Goal: Task Accomplishment & Management: Complete application form

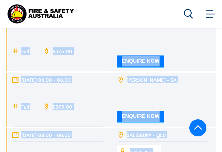
drag, startPoint x: 158, startPoint y: 151, endPoint x: 156, endPoint y: 213, distance: 62.5
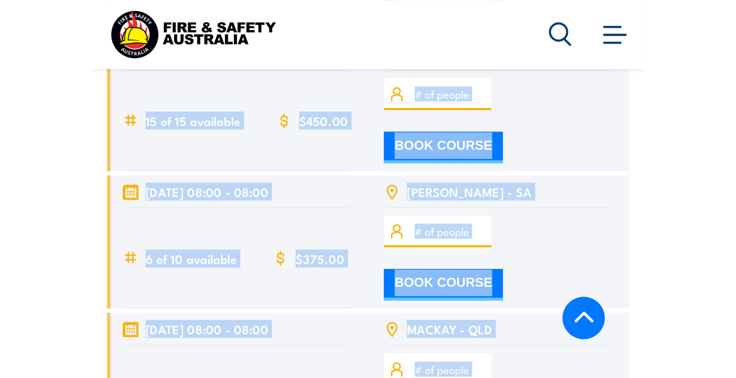
scroll to position [2463, 0]
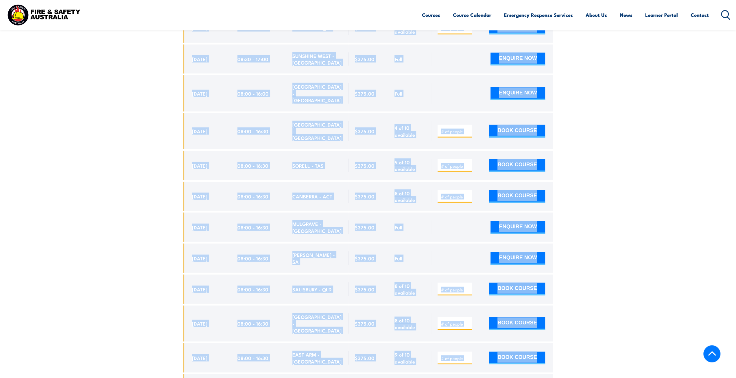
drag, startPoint x: 616, startPoint y: 116, endPoint x: 608, endPoint y: 116, distance: 8.4
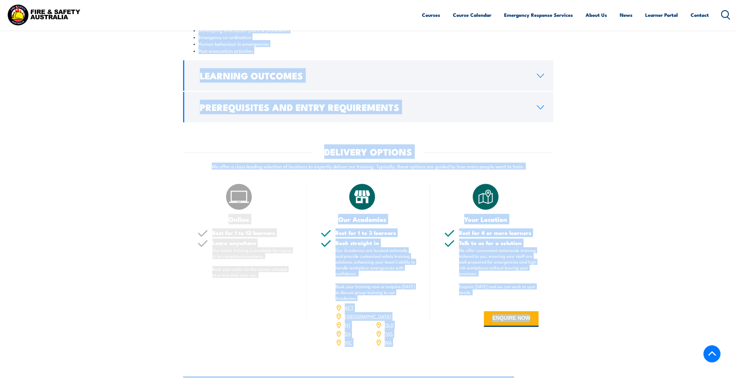
scroll to position [553, 0]
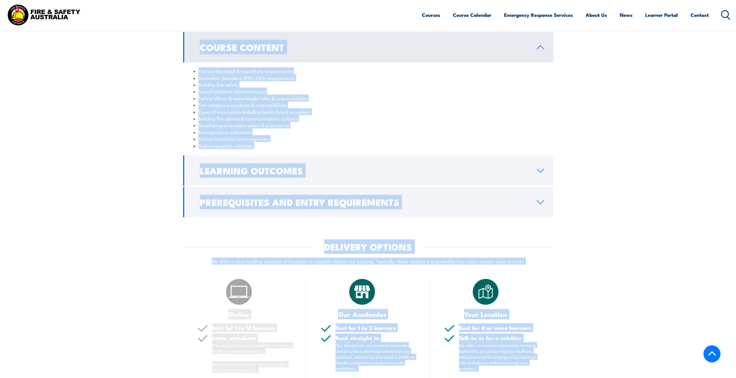
drag, startPoint x: 79, startPoint y: 66, endPoint x: 184, endPoint y: 67, distance: 104.7
click at [79, 67] on section "Course Content Fire warden legal & regulatory requirements Australian Standard …" at bounding box center [368, 124] width 736 height 185
click at [218, 74] on li "Fire warden legal & regulatory requirements" at bounding box center [369, 70] width 350 height 7
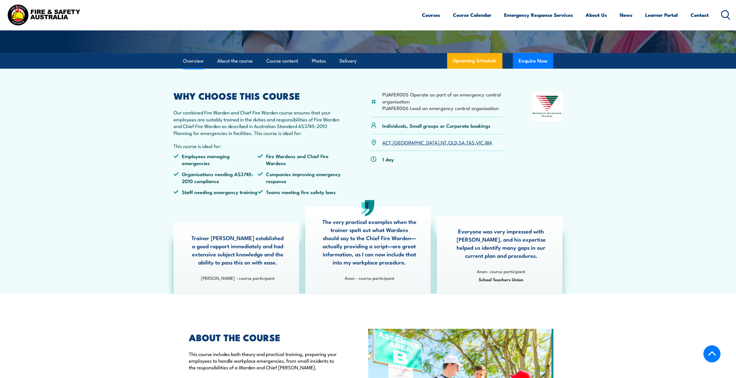
scroll to position [90, 0]
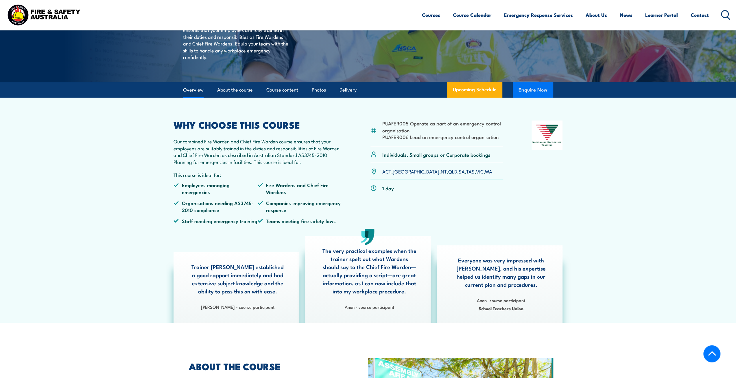
click at [218, 98] on button "Enquire Now" at bounding box center [533, 90] width 41 height 16
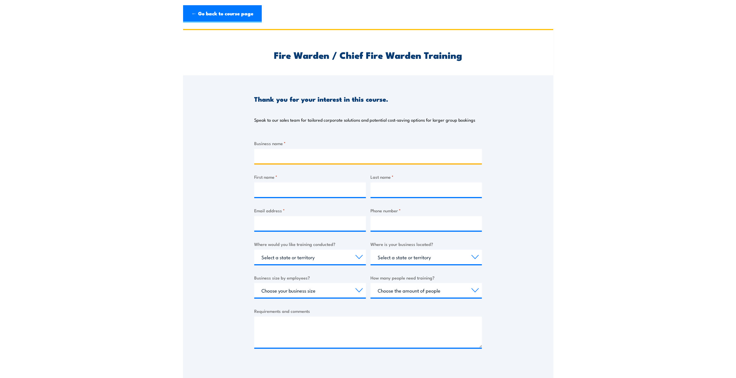
click at [284, 156] on input "Business name *" at bounding box center [368, 156] width 228 height 14
type input "d"
type input "[PERSON_NAME]"
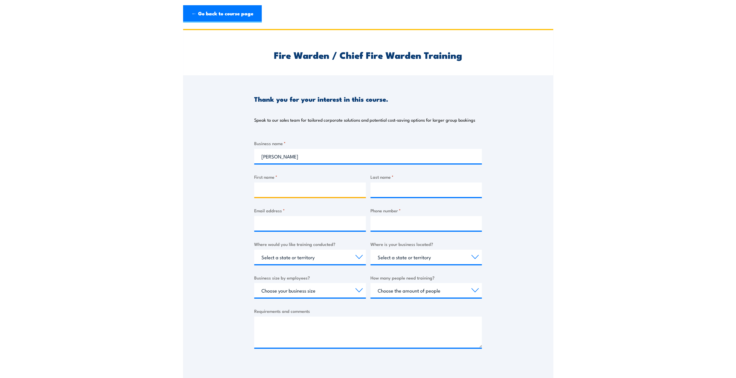
click at [277, 187] on input "First name *" at bounding box center [310, 189] width 112 height 14
type input "Tirena"
type input "Main"
type input "[EMAIL_ADDRESS][DOMAIN_NAME]"
type input "0466243326"
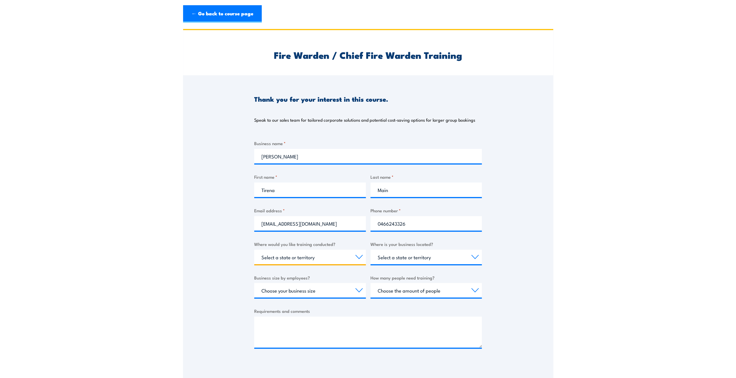
select select "VIC"
click at [424, 225] on input "0466243326" at bounding box center [427, 223] width 112 height 14
click at [319, 224] on input "[EMAIL_ADDRESS][DOMAIN_NAME]" at bounding box center [310, 223] width 112 height 14
type input "[EMAIL_ADDRESS][DOMAIN_NAME]"
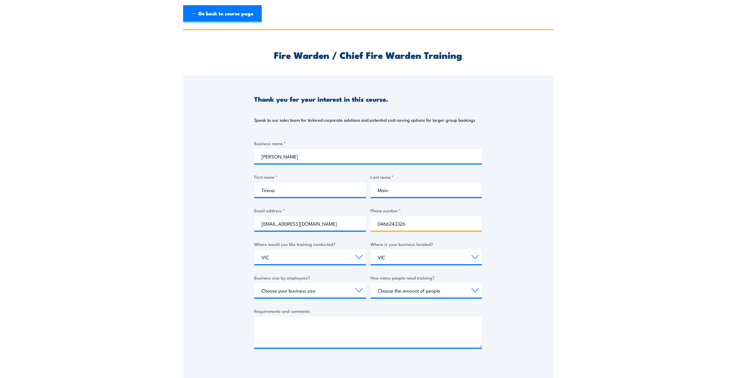
click at [404, 223] on input "0466243326" at bounding box center [427, 223] width 112 height 14
type input "0484522616"
click at [294, 259] on select "Select a state or territory Nationally - multiple locations [GEOGRAPHIC_DATA] […" at bounding box center [310, 256] width 112 height 14
click at [393, 255] on select "Select a state or territory [GEOGRAPHIC_DATA] [GEOGRAPHIC_DATA] [GEOGRAPHIC_DAT…" at bounding box center [427, 256] width 112 height 14
click at [371, 249] on select "Select a state or territory [GEOGRAPHIC_DATA] [GEOGRAPHIC_DATA] [GEOGRAPHIC_DAT…" at bounding box center [427, 256] width 112 height 14
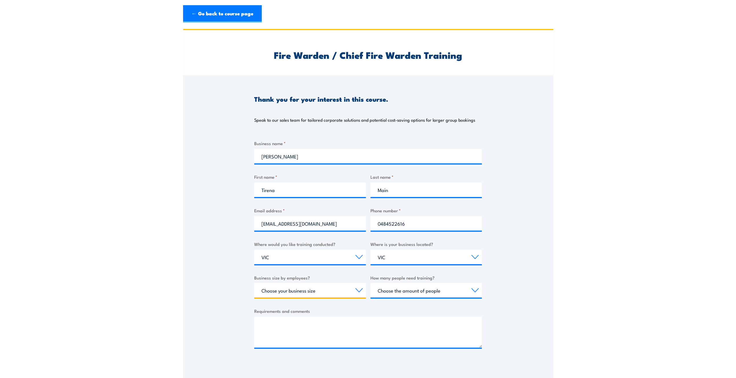
click at [358, 288] on select "Choose your business size 1 to 19 20 to 199 200+" at bounding box center [310, 290] width 112 height 14
select select "200+"
click at [254, 283] on select "Choose your business size 1 to 19 20 to 199 200+" at bounding box center [310, 290] width 112 height 14
click at [472, 289] on select "Choose the amount of people 1 to 4 5 to 19 20+" at bounding box center [427, 290] width 112 height 14
select select "5 to 19"
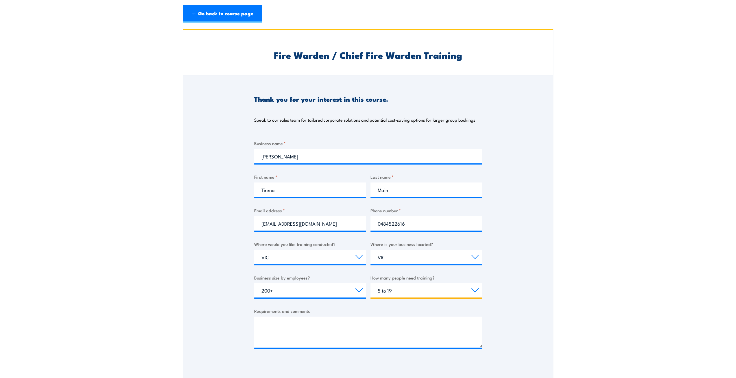
click at [371, 283] on select "Choose the amount of people 1 to 4 5 to 19 20+" at bounding box center [427, 290] width 112 height 14
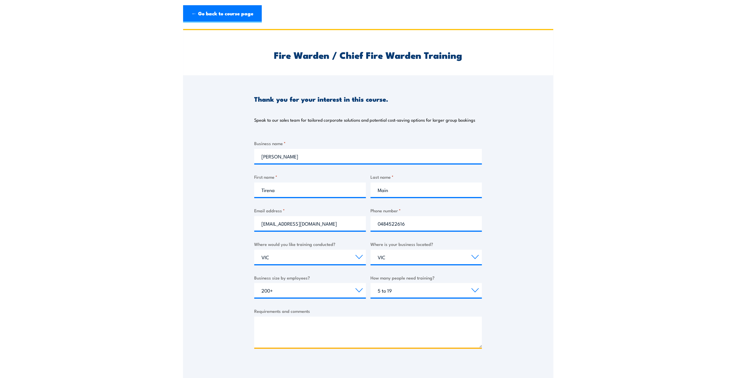
click at [345, 323] on textarea "Requirements and comments" at bounding box center [368, 331] width 228 height 31
click at [315, 323] on textarea "Hi , just wanting to touchbase to see if we would be able to undertake a group …" at bounding box center [368, 331] width 228 height 31
click at [332, 337] on textarea "Hi , just wanting to touch base to see if we would be able to undertake a group…" at bounding box center [368, 331] width 228 height 31
click at [322, 335] on textarea "Hi , just wanting to touch base to see if we would be able to undertake a group…" at bounding box center [368, 331] width 228 height 31
click at [312, 339] on textarea "Hi , just wanting to touch base to see if we would be able to undertake a group…" at bounding box center [368, 331] width 228 height 31
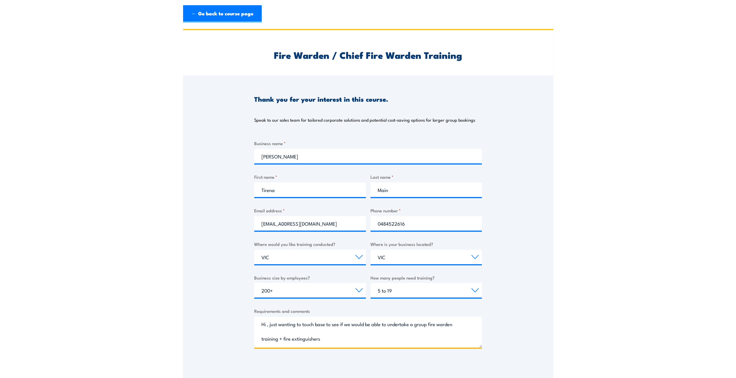
click at [285, 339] on textarea "Hi , just wanting to touch base to see if we would be able to undertake a group…" at bounding box center [368, 331] width 228 height 31
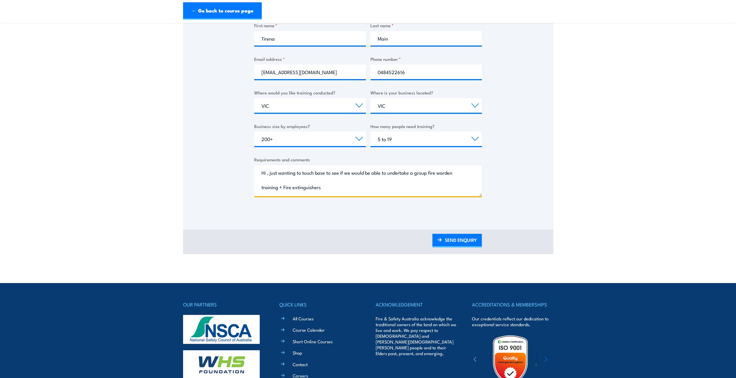
scroll to position [174, 0]
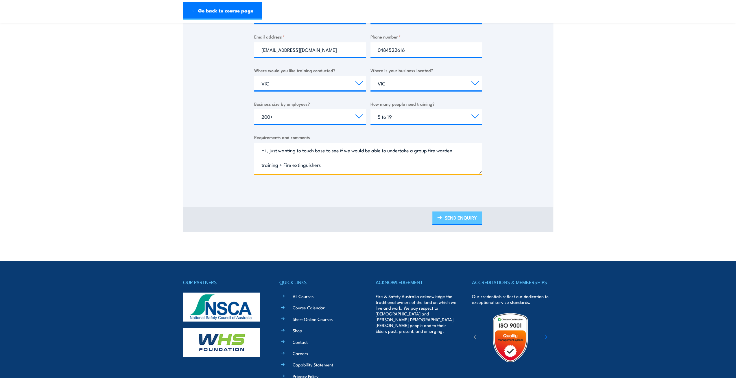
type textarea "Hi , just wanting to touch base to see if we would be able to undertake a group…"
click at [441, 218] on img at bounding box center [439, 217] width 5 height 4
click at [442, 217] on link "SEND ENQUIRY" at bounding box center [457, 218] width 49 height 14
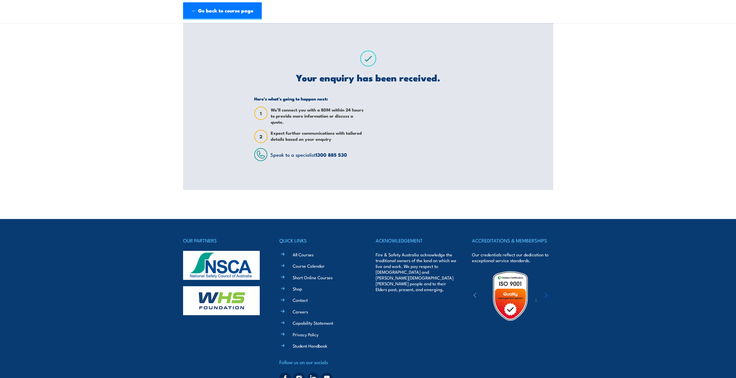
scroll to position [0, 0]
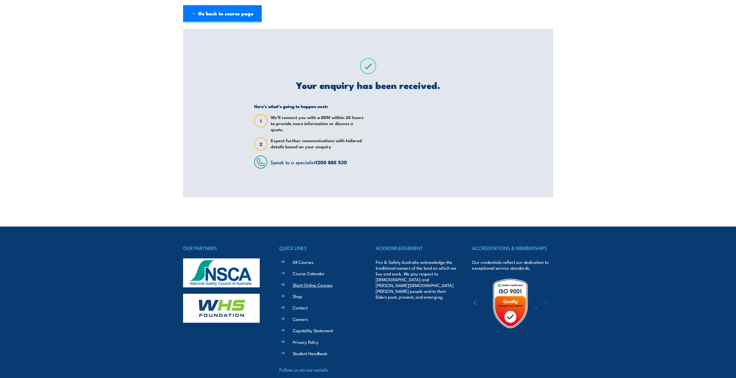
click at [313, 287] on link "Short Online Courses" at bounding box center [313, 285] width 40 height 6
